Goal: Task Accomplishment & Management: Use online tool/utility

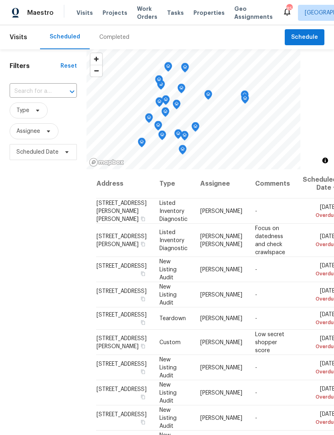
click at [42, 94] on input "text" at bounding box center [32, 91] width 45 height 12
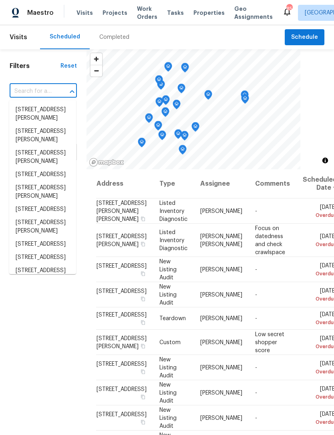
click at [38, 91] on input "text" at bounding box center [32, 91] width 45 height 12
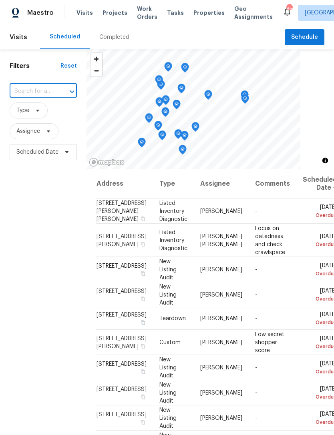
paste input "[STREET_ADDRESS][PERSON_NAME]"
type input "1575 Ridenour Pkwy NW"
click at [32, 122] on li "1575 Ridenour Pkwy NW Apt 804, Kennesaw, GA 30152" at bounding box center [42, 114] width 67 height 22
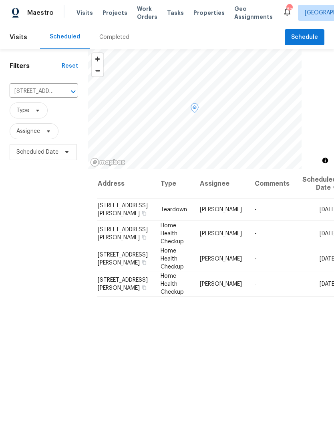
click at [0, 0] on span at bounding box center [0, 0] width 0 height 0
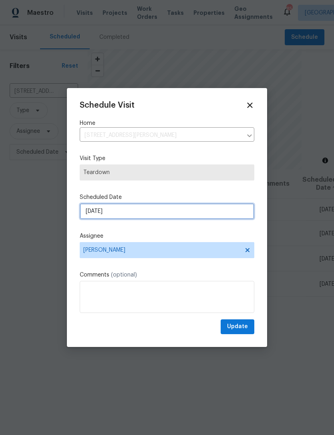
click at [145, 215] on input "9/16/2025" at bounding box center [167, 211] width 175 height 16
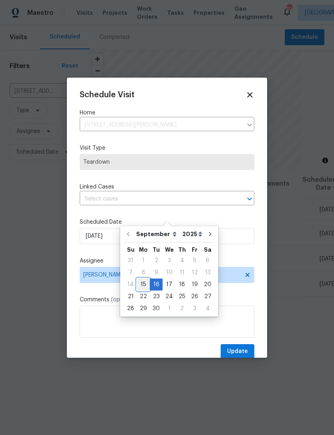
click at [144, 286] on div "15" at bounding box center [143, 284] width 13 height 11
type input "[DATE]"
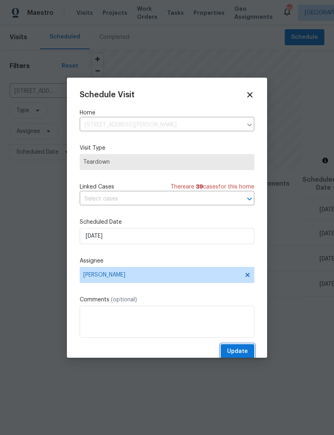
click at [239, 353] on span "Update" at bounding box center [237, 352] width 21 height 10
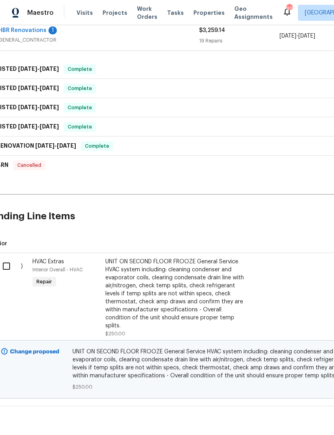
scroll to position [222, 14]
click at [9, 273] on input "checkbox" at bounding box center [9, 266] width 23 height 17
checkbox input "true"
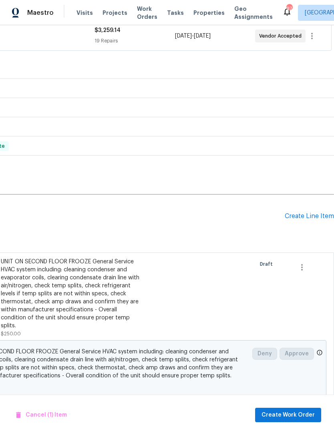
scroll to position [222, 119]
click at [289, 415] on span "Create Work Order" at bounding box center [287, 415] width 53 height 10
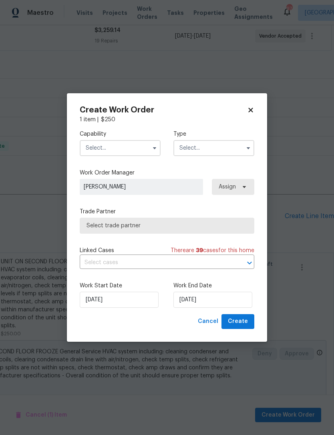
click at [132, 148] on input "text" at bounding box center [120, 148] width 81 height 16
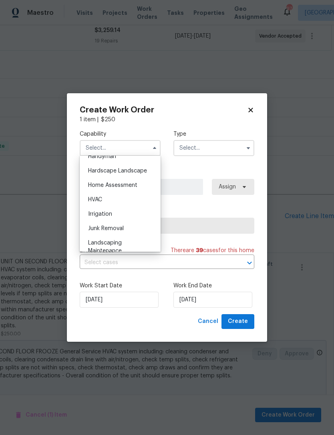
scroll to position [452, 0]
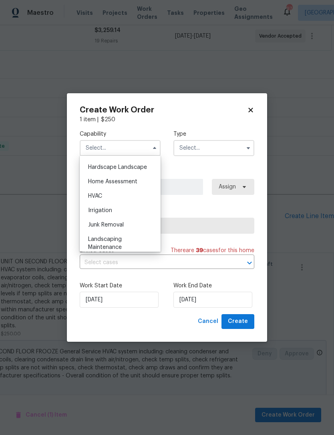
click at [103, 195] on div "HVAC" at bounding box center [120, 196] width 77 height 14
type input "HVAC"
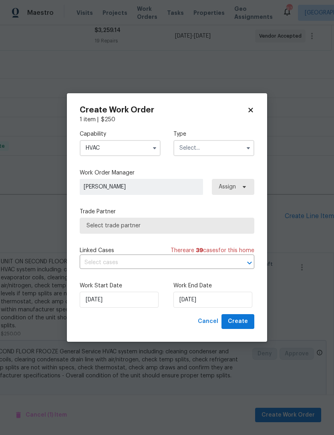
click at [215, 144] on input "text" at bounding box center [213, 148] width 81 height 16
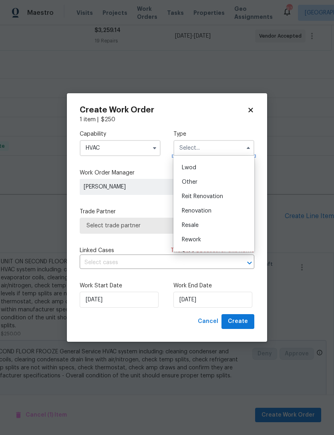
scroll to position [56, 0]
click at [199, 179] on div "Listed" at bounding box center [213, 181] width 77 height 14
type input "Listed"
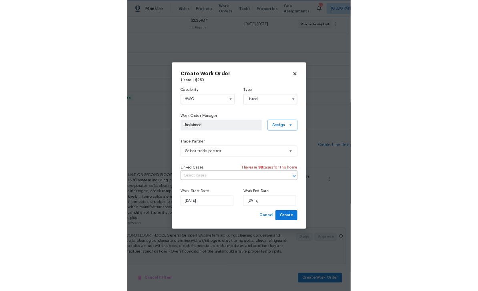
scroll to position [0, 0]
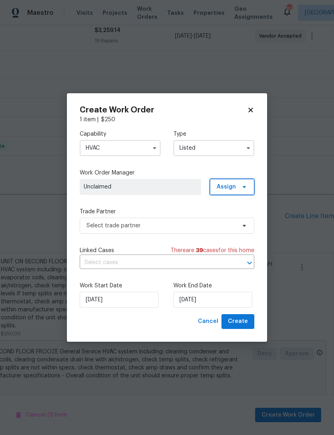
click at [243, 185] on icon at bounding box center [244, 187] width 6 height 6
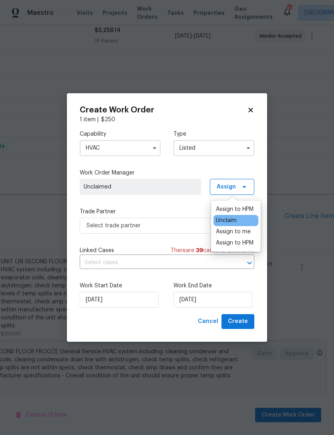
click at [249, 242] on div "Assign to HPM" at bounding box center [235, 243] width 38 height 8
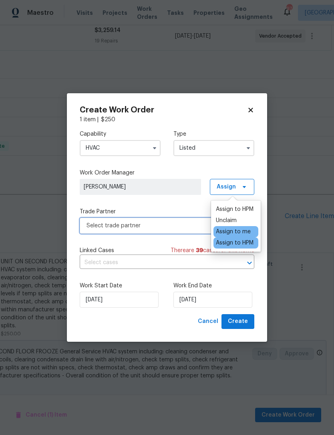
click at [178, 225] on span "Select trade partner" at bounding box center [160, 226] width 149 height 8
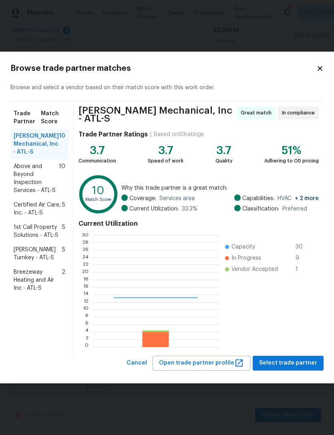
scroll to position [112, 126]
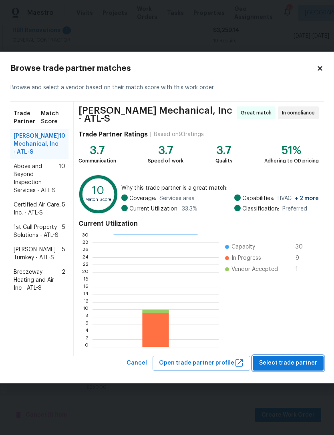
click at [290, 356] on button "Select trade partner" at bounding box center [288, 363] width 71 height 15
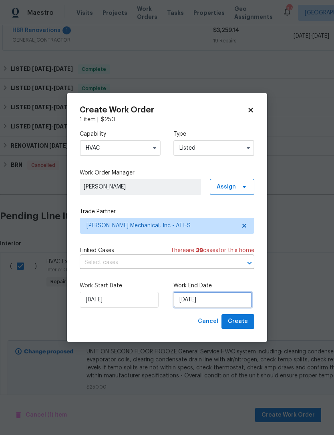
click at [195, 303] on input "[DATE]" at bounding box center [212, 300] width 79 height 16
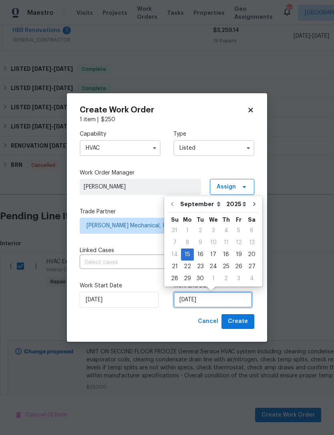
scroll to position [15, 0]
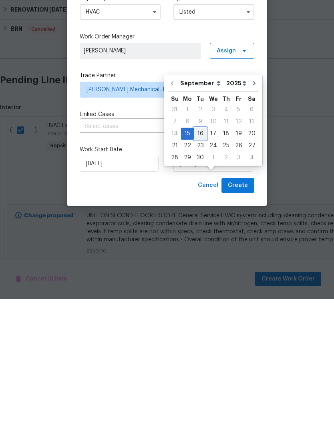
click at [194, 264] on div "16" at bounding box center [200, 269] width 13 height 11
type input "9/16/2025"
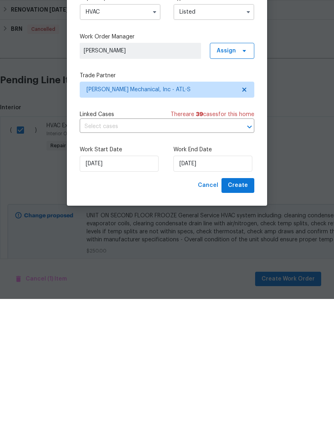
scroll to position [26, 0]
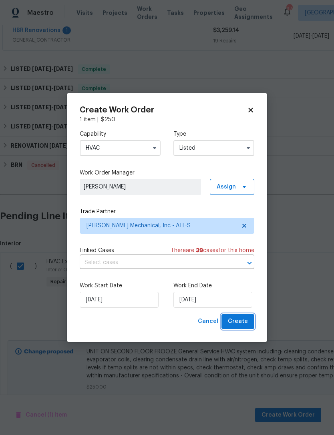
click at [241, 324] on span "Create" at bounding box center [238, 322] width 20 height 10
checkbox input "false"
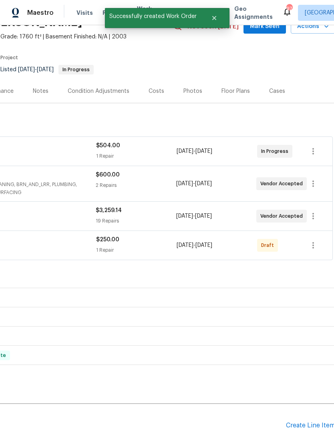
scroll to position [42, 117]
click at [311, 235] on button "button" at bounding box center [312, 244] width 19 height 19
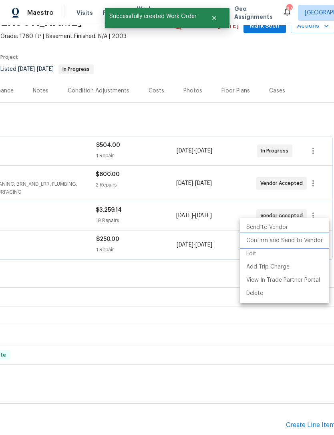
click at [298, 245] on li "Confirm and Send to Vendor" at bounding box center [284, 240] width 89 height 13
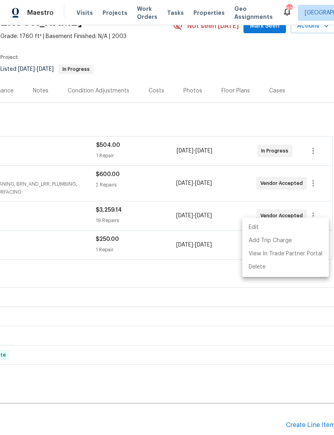
click at [143, 273] on div at bounding box center [167, 217] width 334 height 435
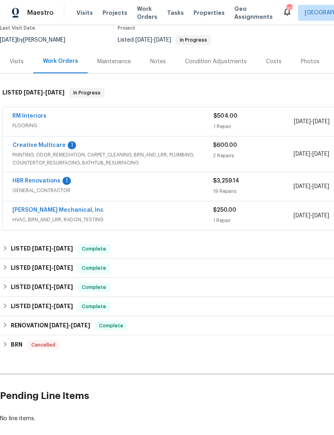
scroll to position [72, 0]
click at [65, 207] on link "JH Martin Mechanical, Inc" at bounding box center [57, 210] width 91 height 6
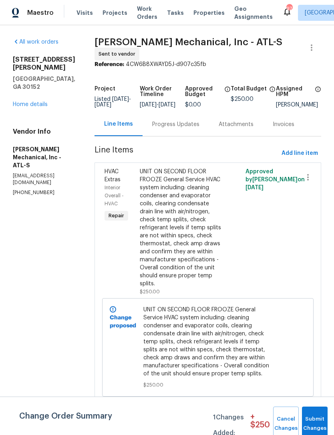
click at [188, 127] on div "Progress Updates" at bounding box center [175, 125] width 47 height 8
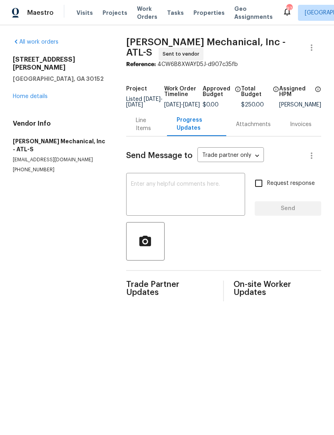
click at [189, 188] on textarea at bounding box center [185, 195] width 109 height 28
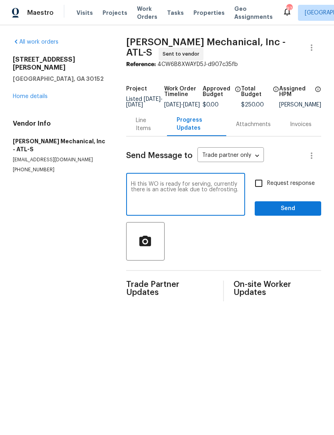
type textarea "Hi this WO is ready for serving, currently there is an active leak due to defro…"
click at [261, 190] on input "Request response" at bounding box center [258, 183] width 17 height 17
checkbox input "true"
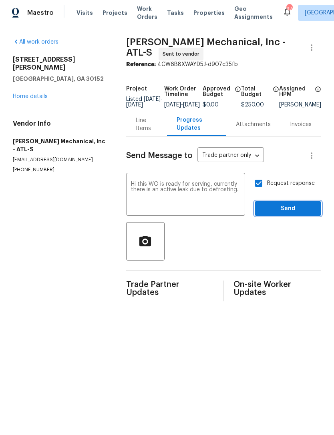
click at [293, 209] on span "Send" at bounding box center [288, 209] width 54 height 10
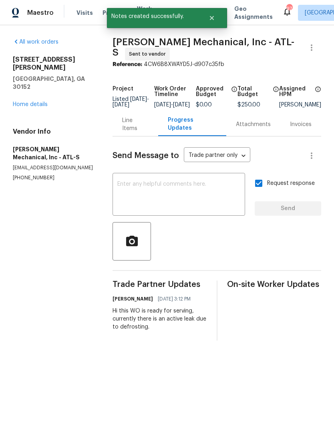
click at [42, 102] on link "Home details" at bounding box center [30, 105] width 35 height 6
